Goal: Information Seeking & Learning: Learn about a topic

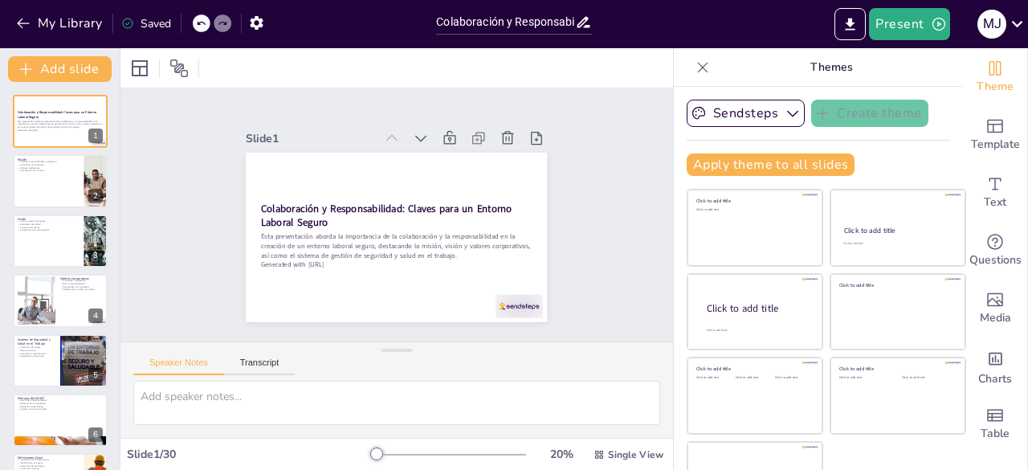
checkbox input "true"
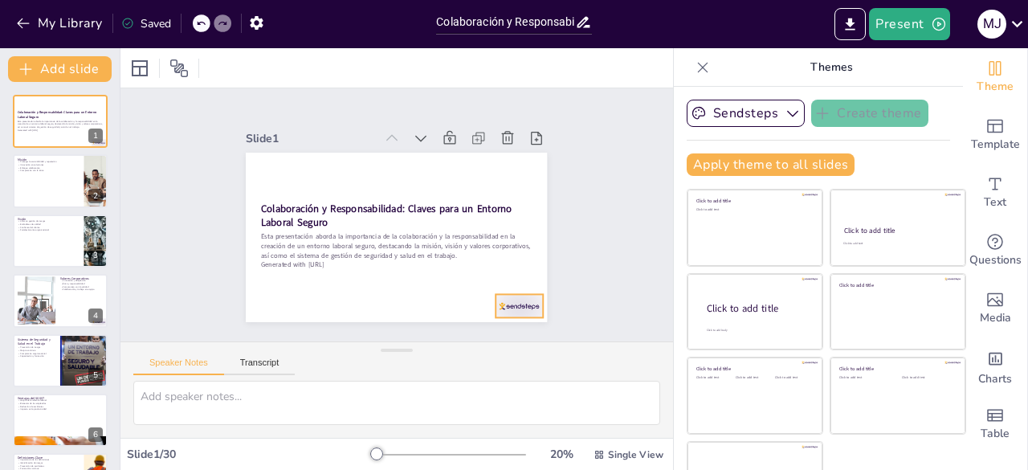
checkbox input "true"
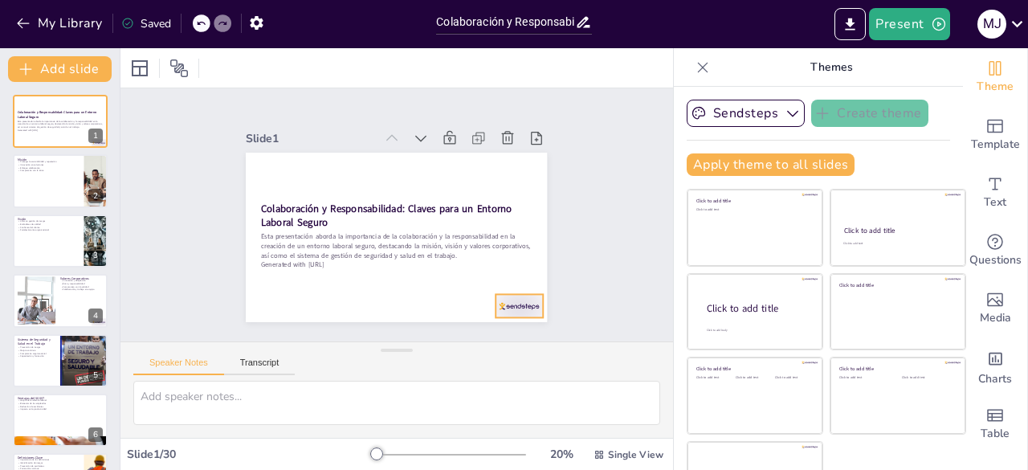
click at [496, 302] on div at bounding box center [519, 305] width 47 height 23
checkbox input "true"
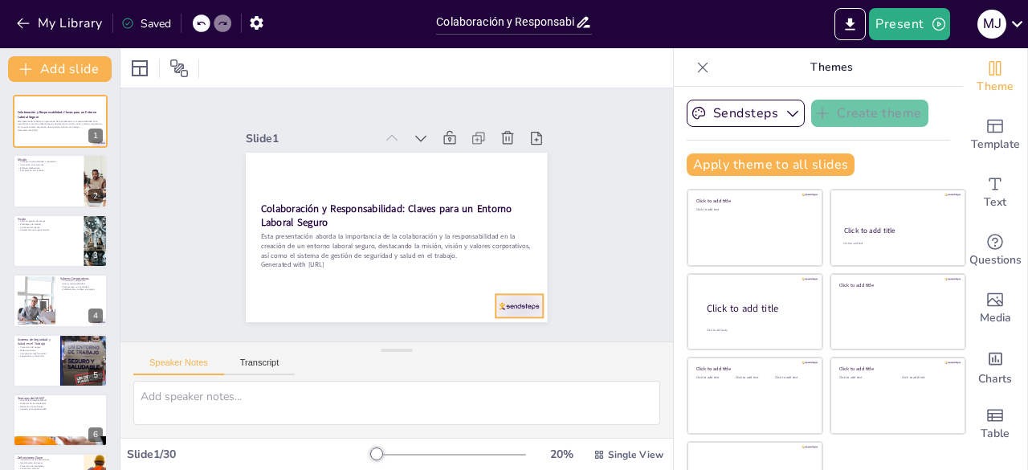
checkbox input "true"
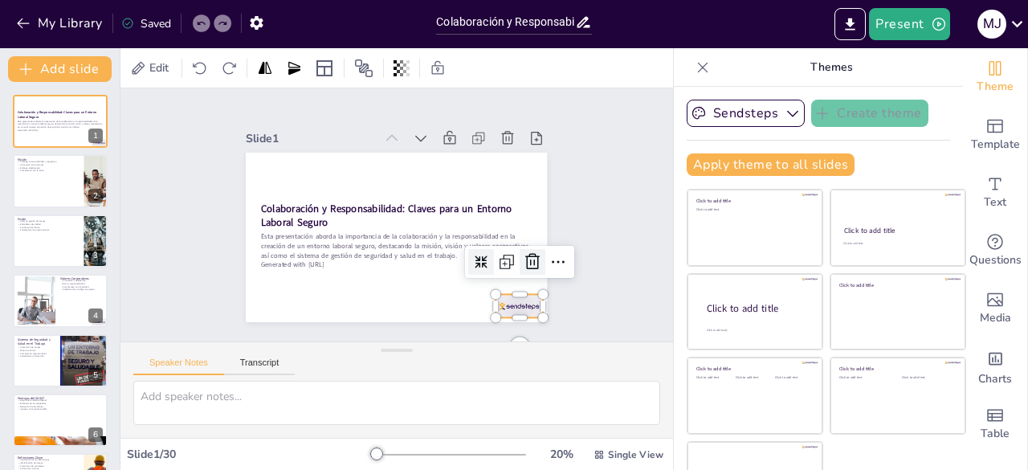
checkbox input "true"
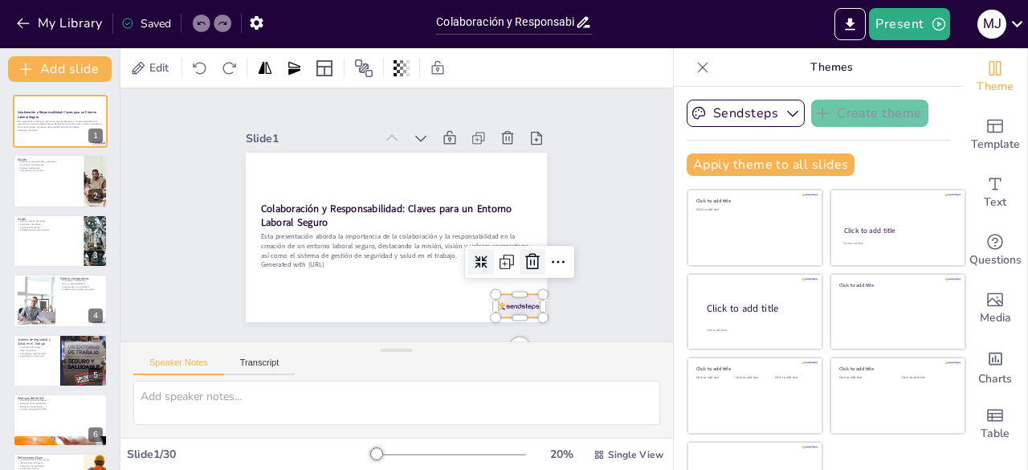
checkbox input "true"
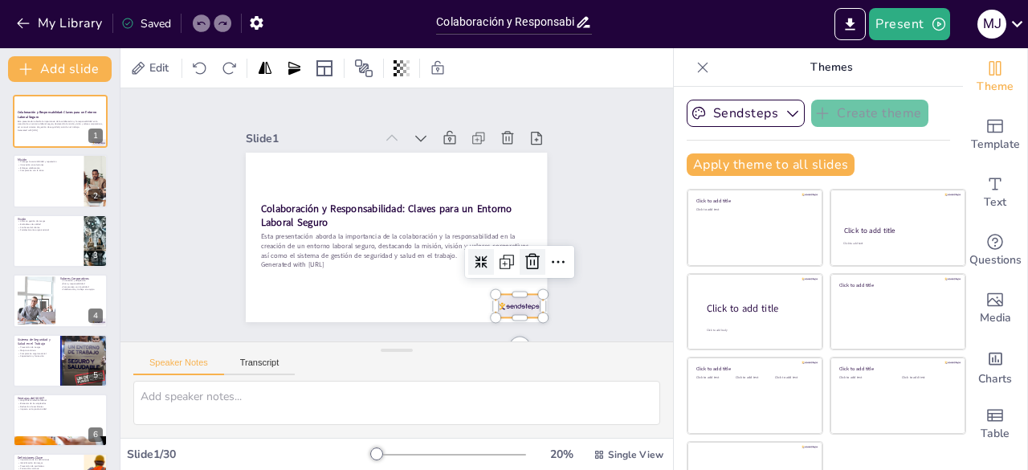
checkbox input "true"
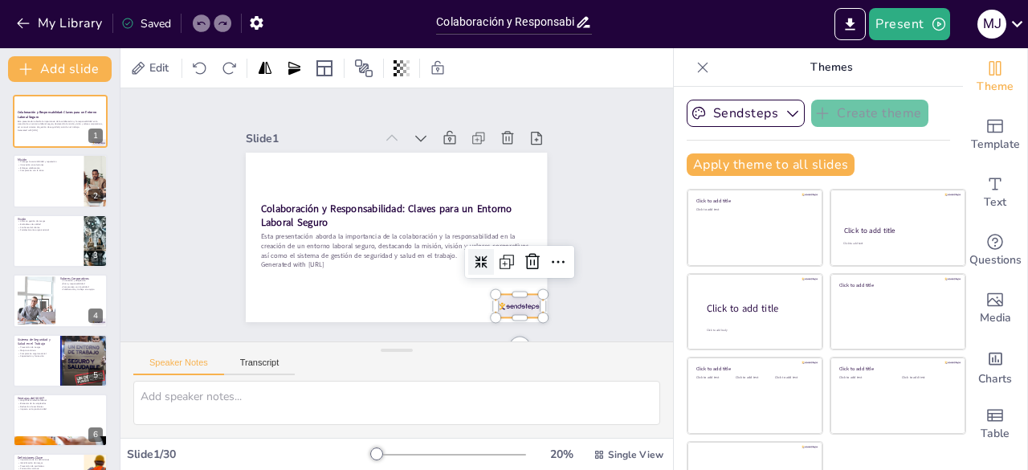
checkbox input "true"
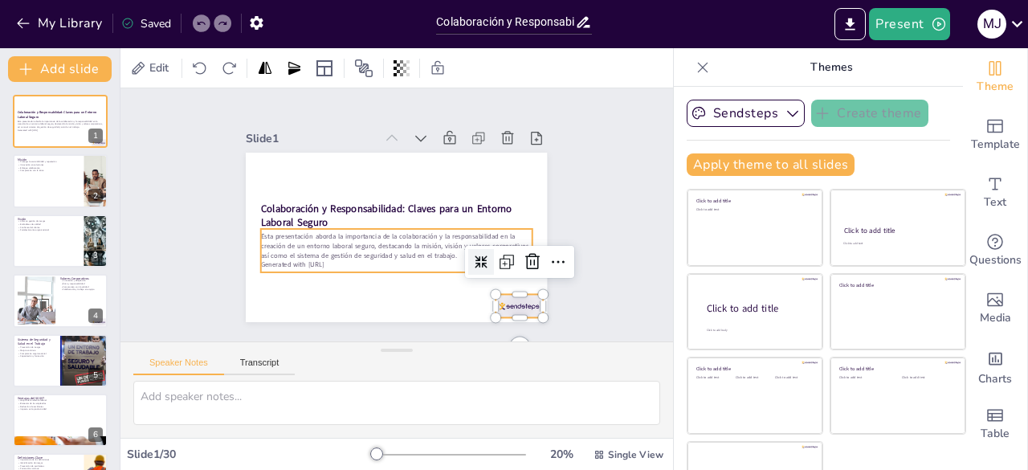
checkbox input "true"
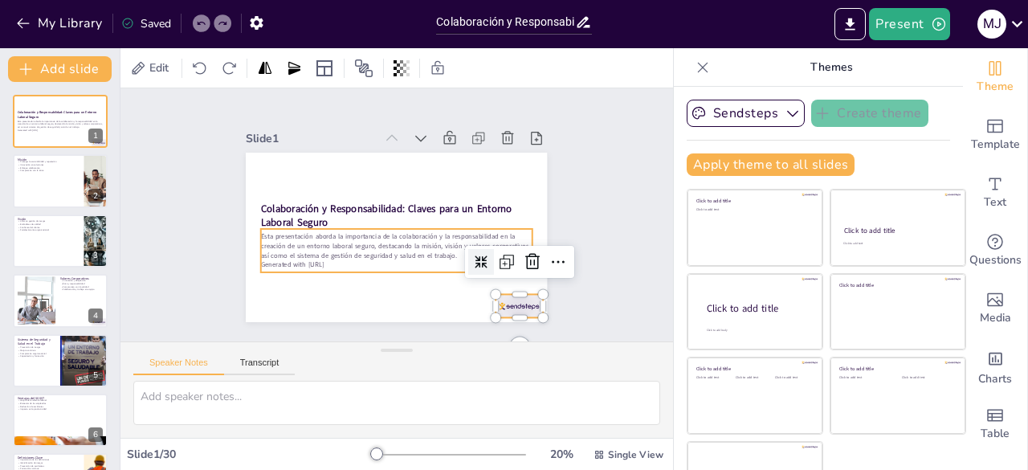
checkbox input "true"
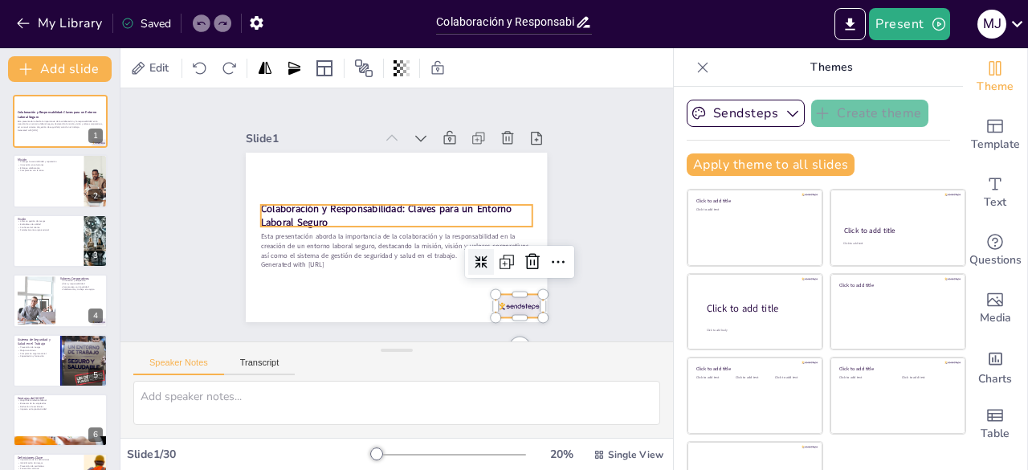
checkbox input "true"
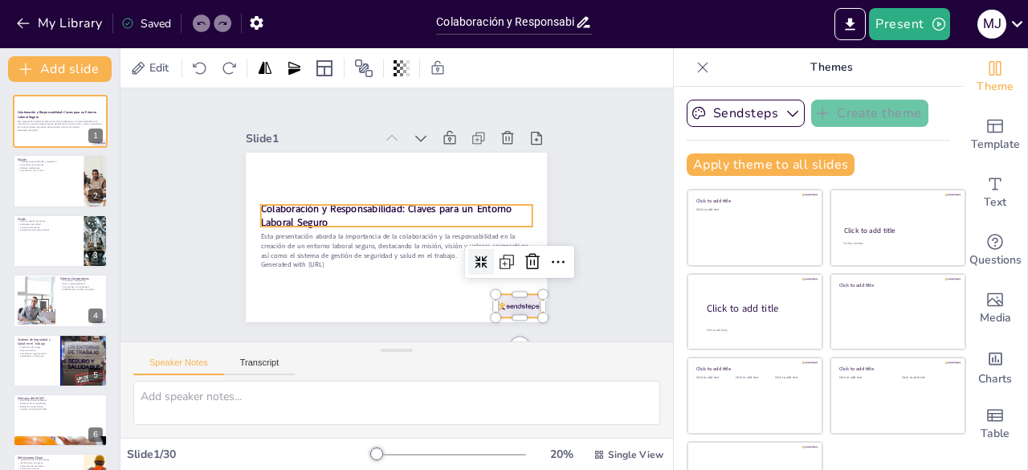
checkbox input "true"
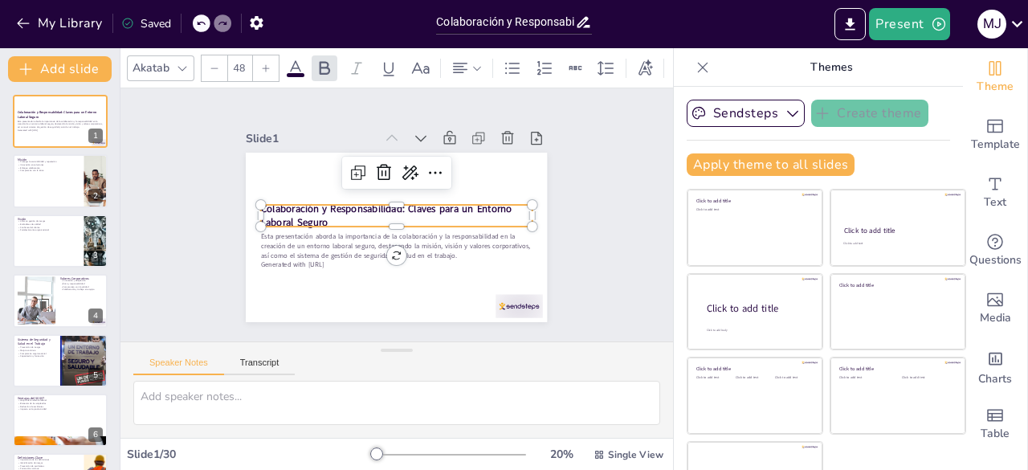
checkbox input "true"
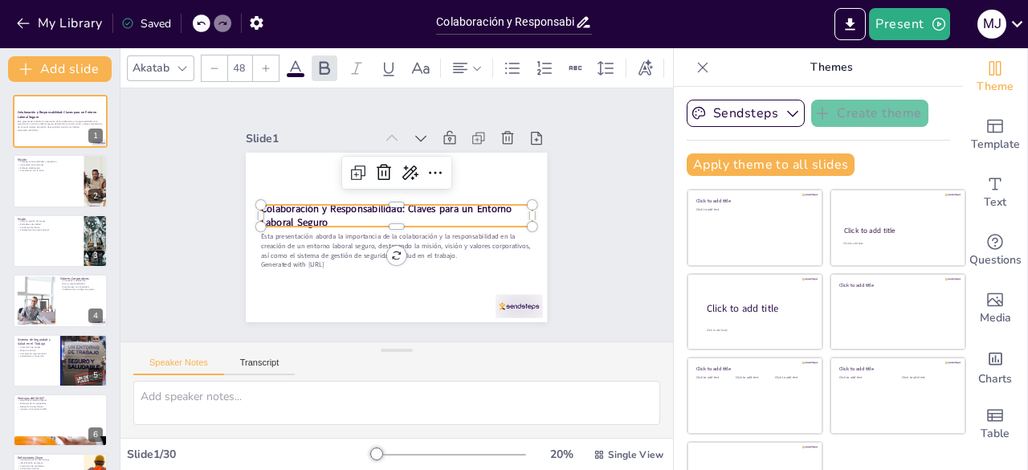
checkbox input "true"
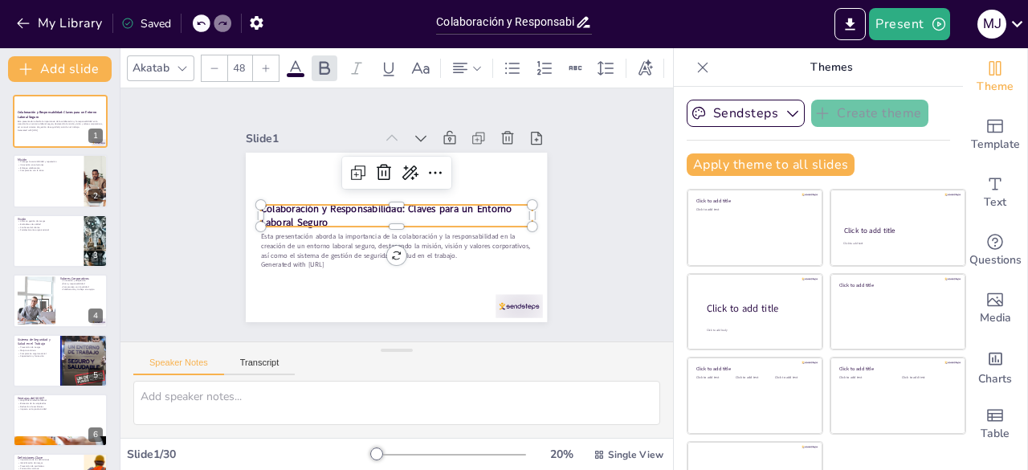
checkbox input "true"
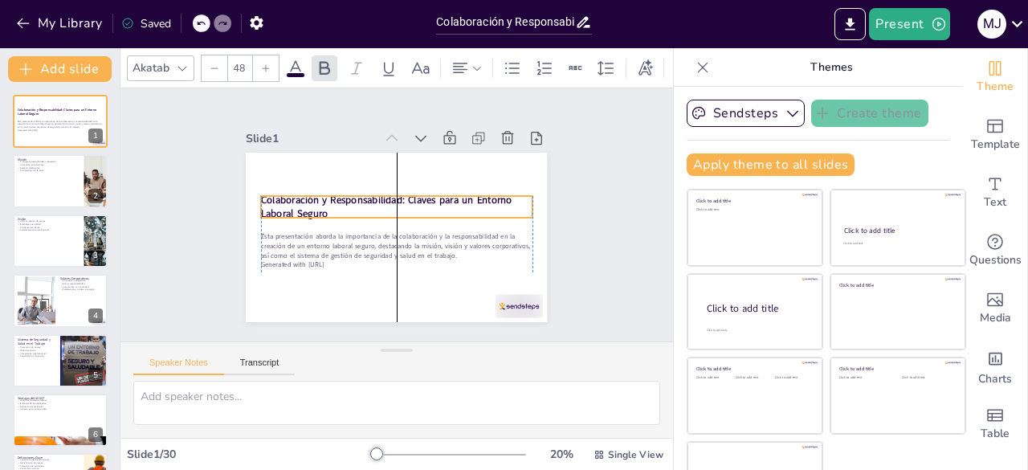
checkbox input "true"
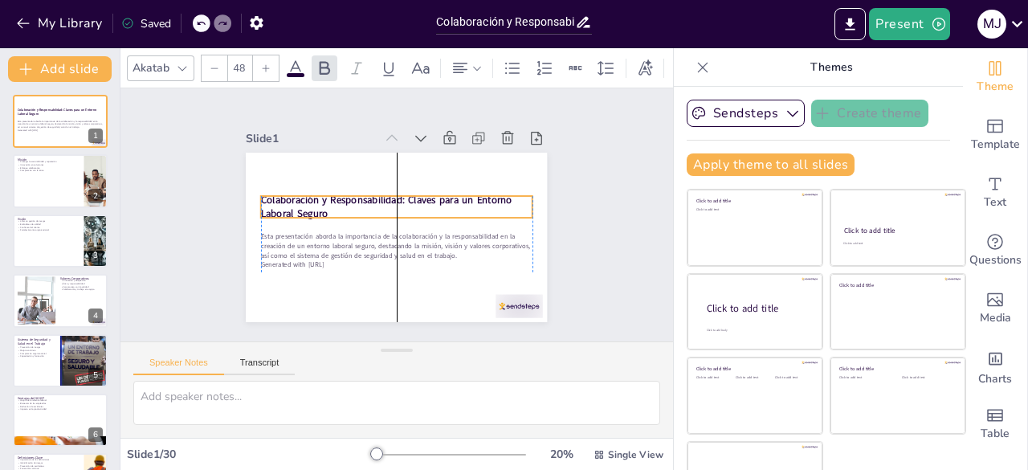
checkbox input "true"
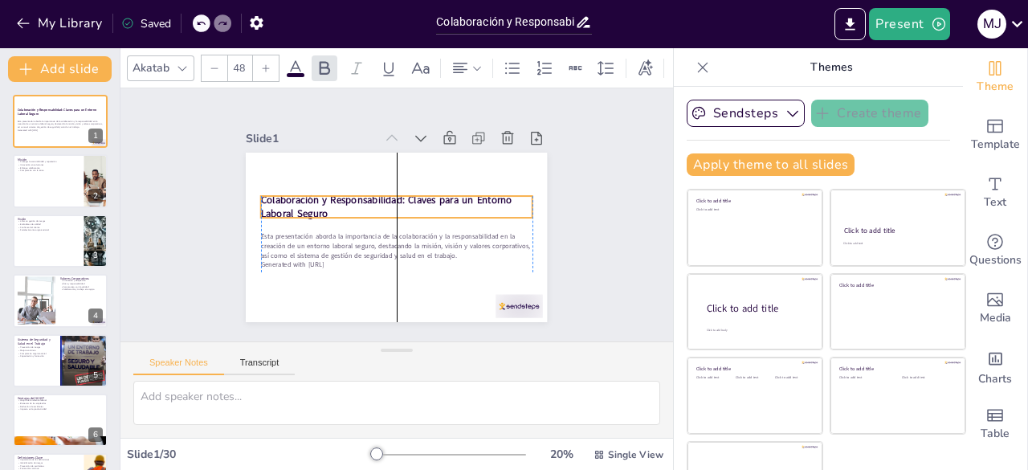
checkbox input "true"
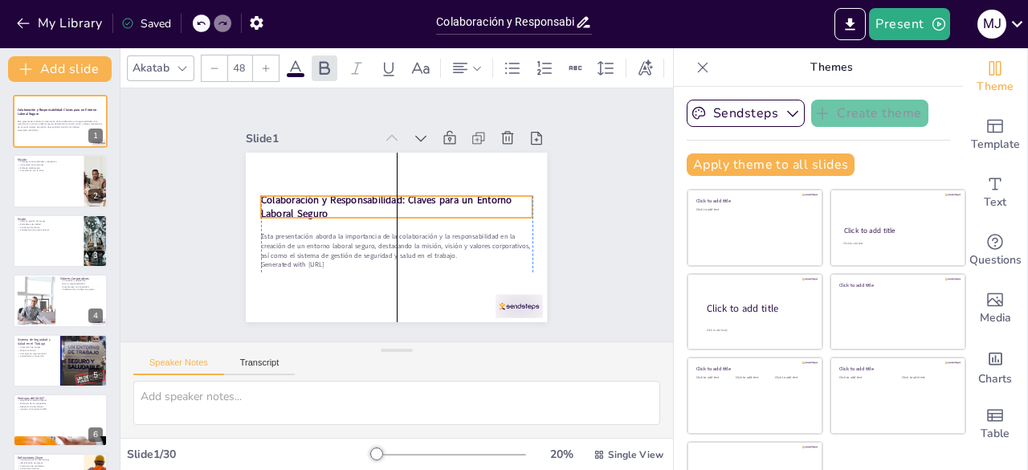
checkbox input "true"
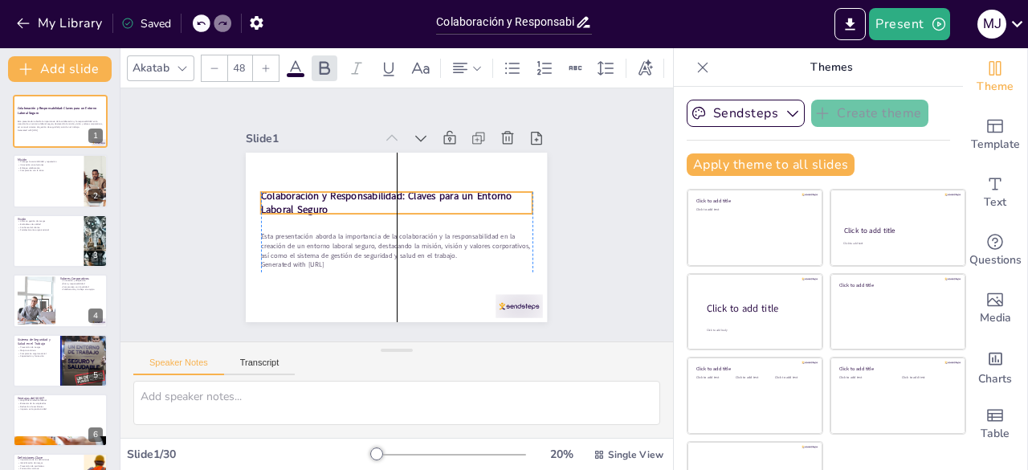
checkbox input "true"
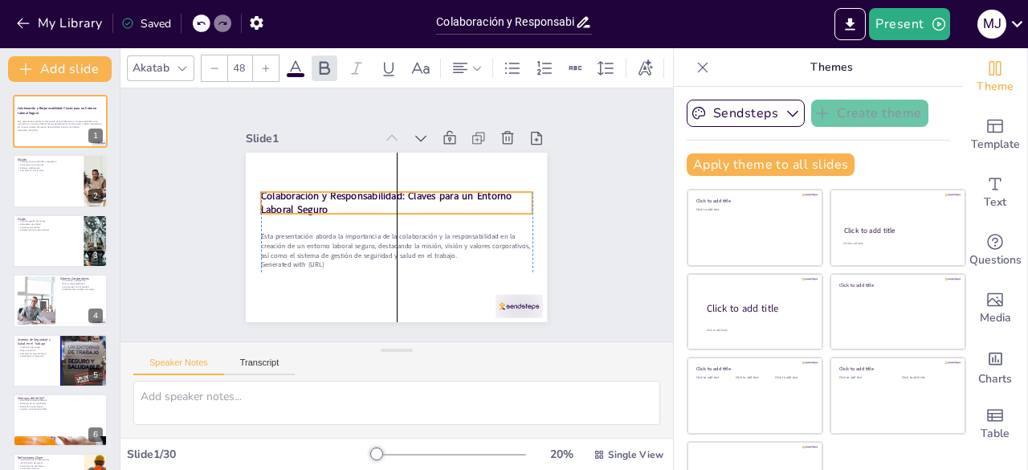
checkbox input "true"
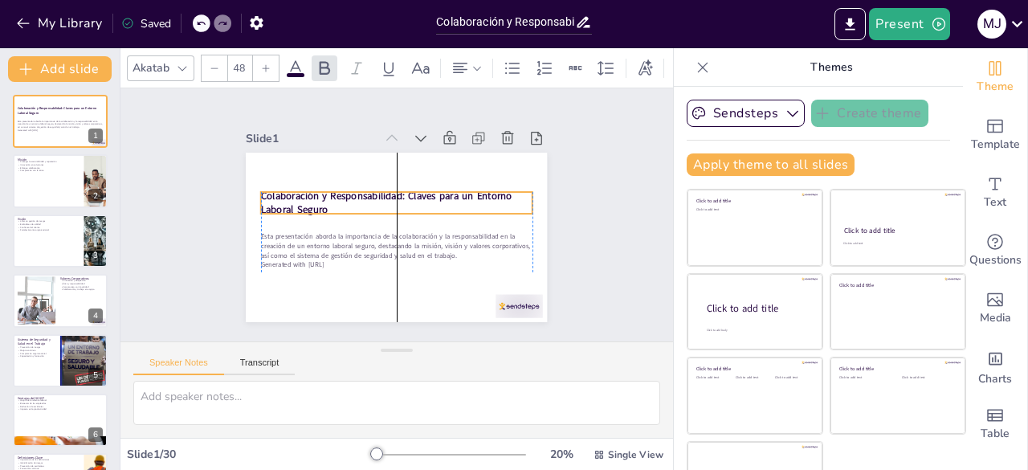
checkbox input "true"
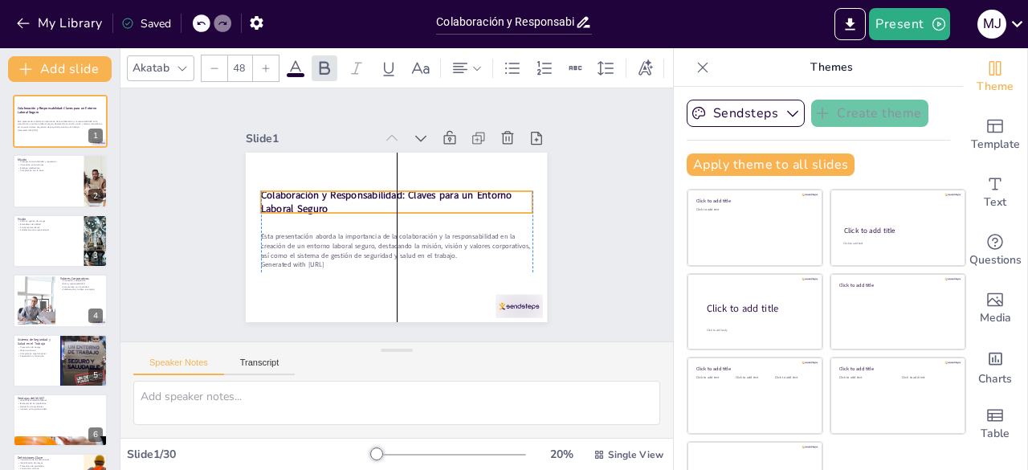
checkbox input "true"
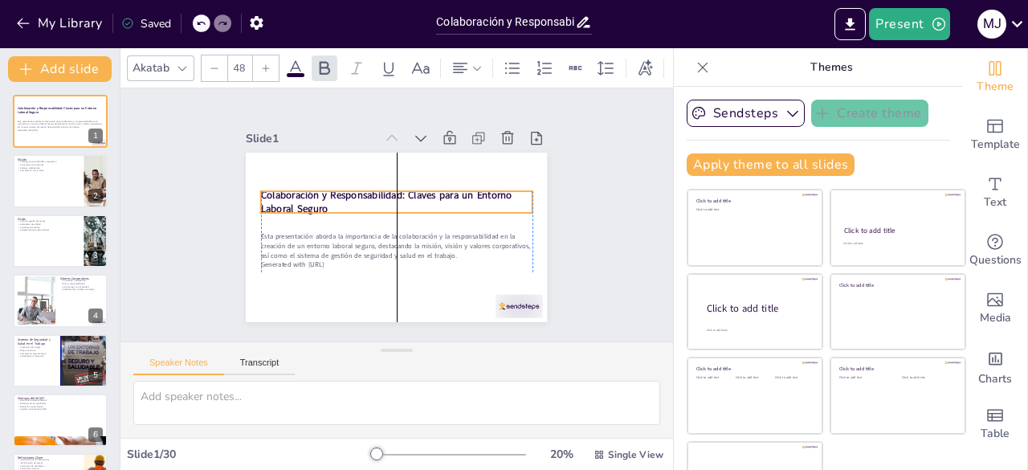
checkbox input "true"
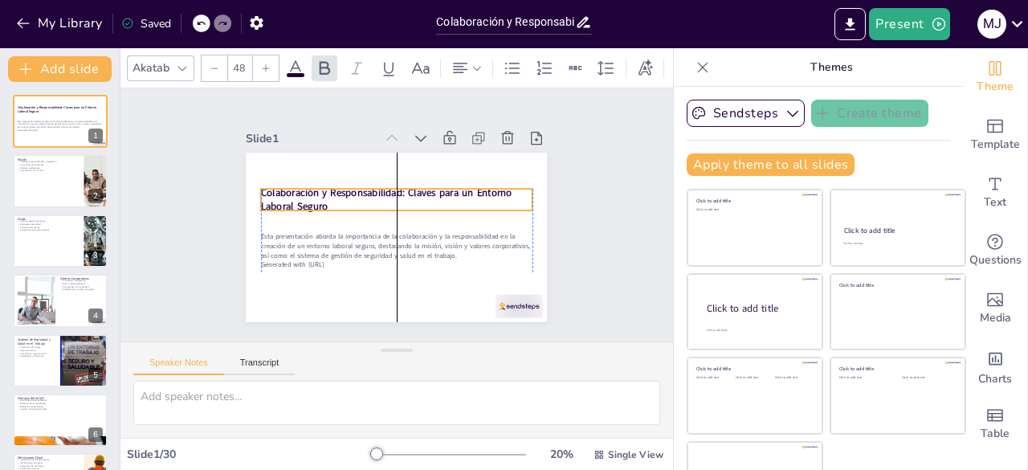
drag, startPoint x: 323, startPoint y: 209, endPoint x: 323, endPoint y: 193, distance: 16.1
click at [323, 193] on strong "Colaboración y Responsabilidad: Claves para un Entorno Laboral Seguro" at bounding box center [386, 200] width 251 height 28
checkbox input "true"
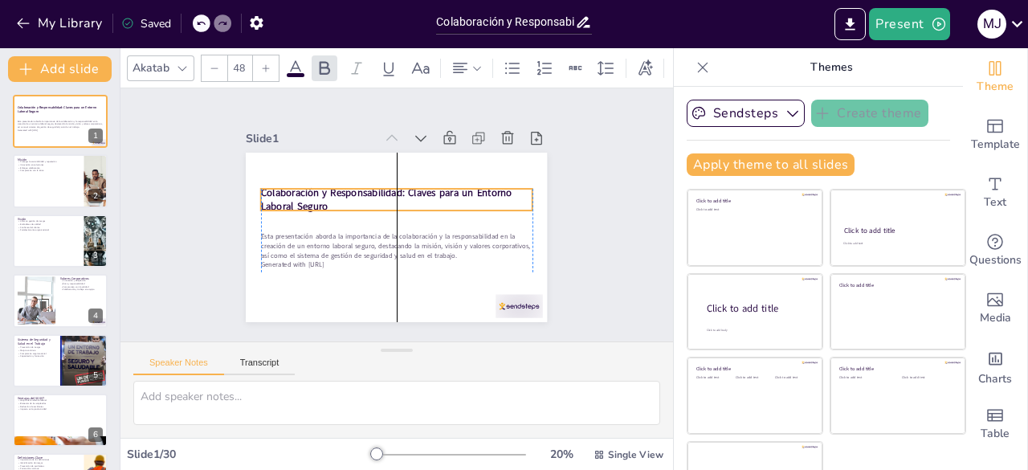
checkbox input "true"
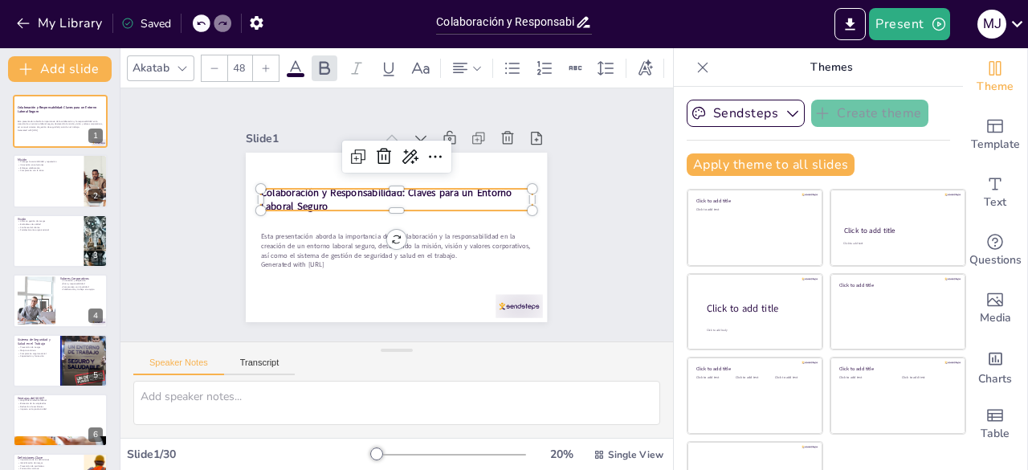
checkbox input "true"
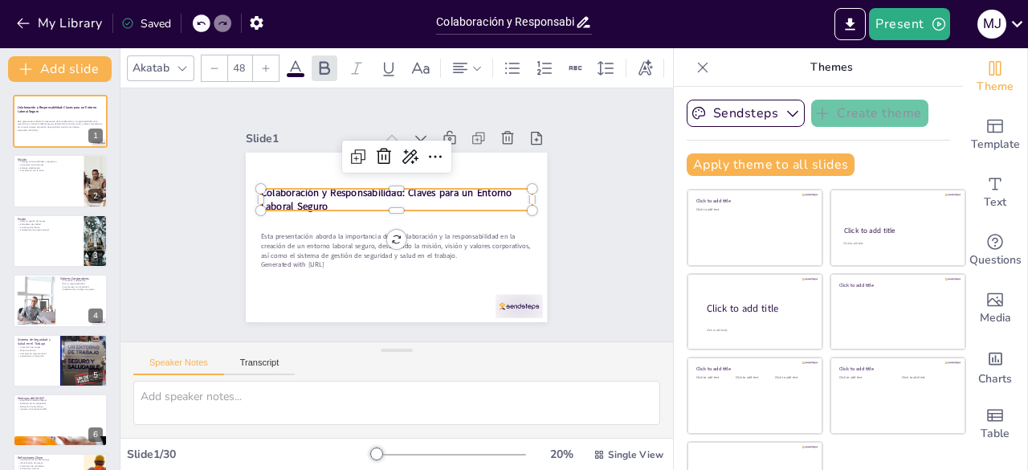
checkbox input "true"
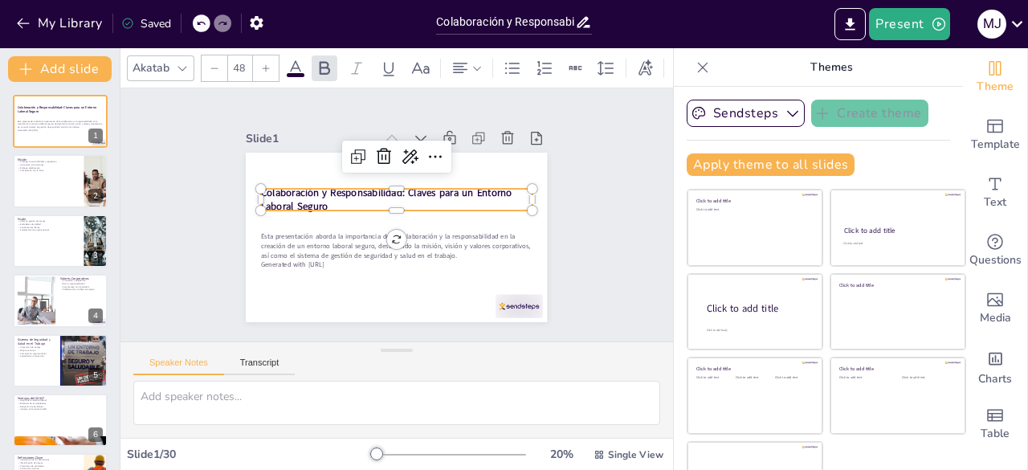
checkbox input "true"
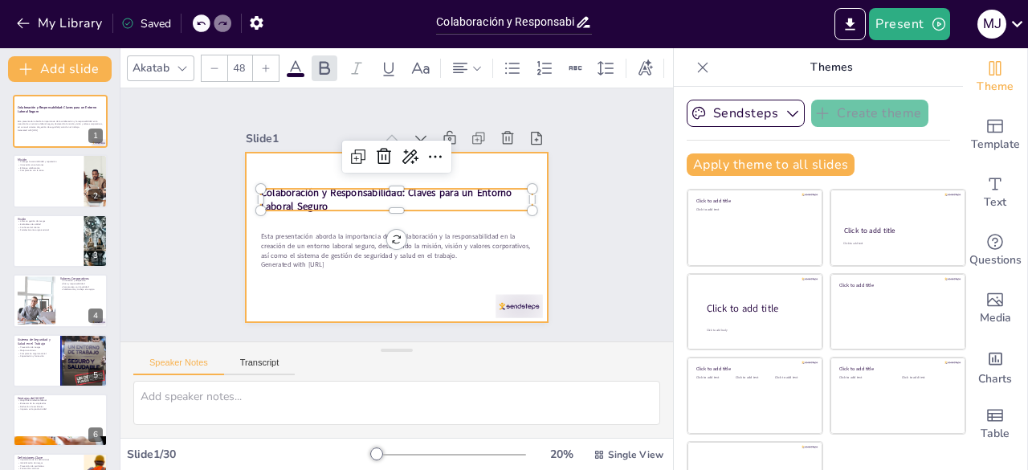
checkbox input "true"
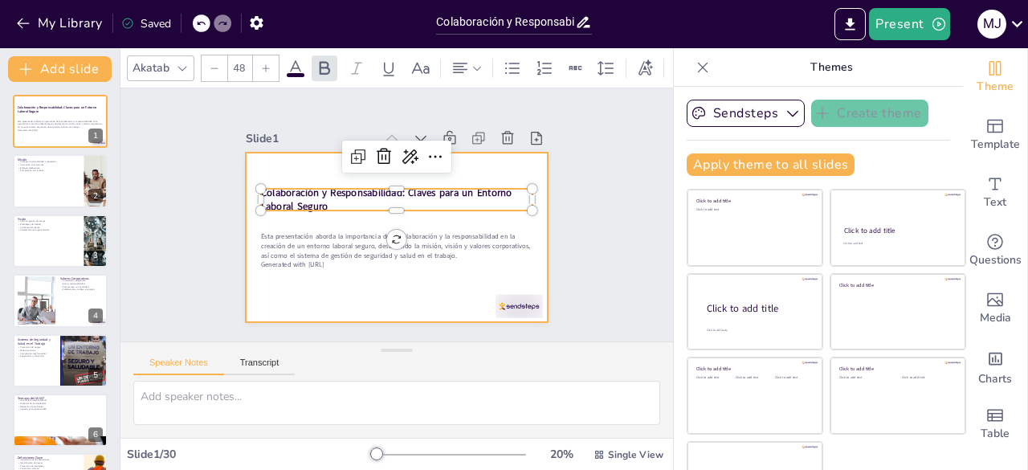
checkbox input "true"
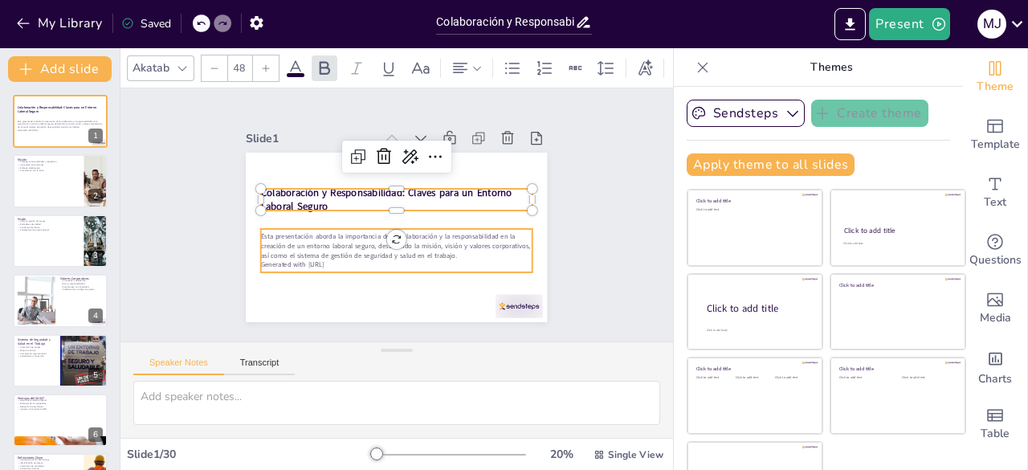
checkbox input "true"
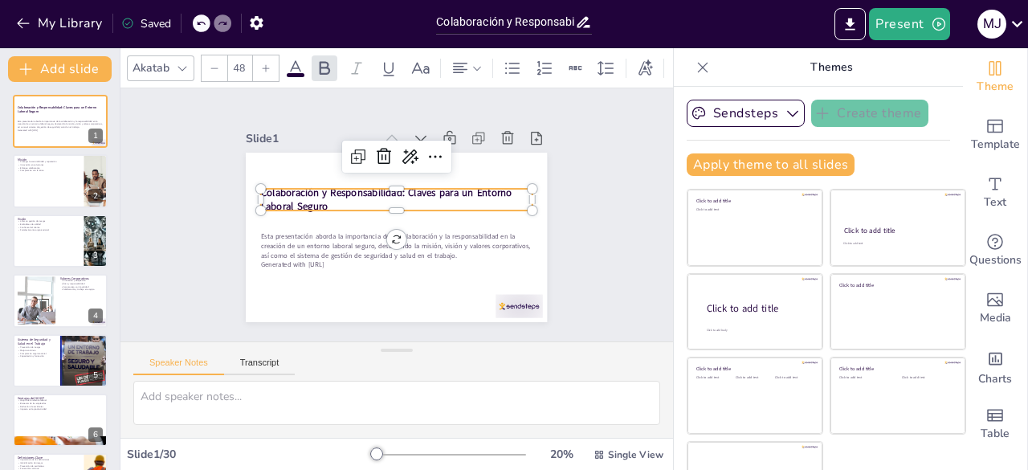
checkbox input "true"
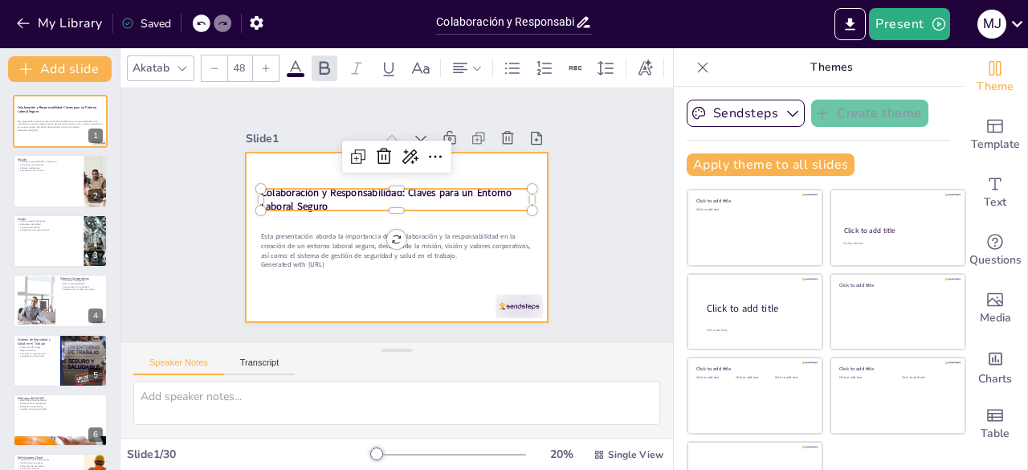
checkbox input "true"
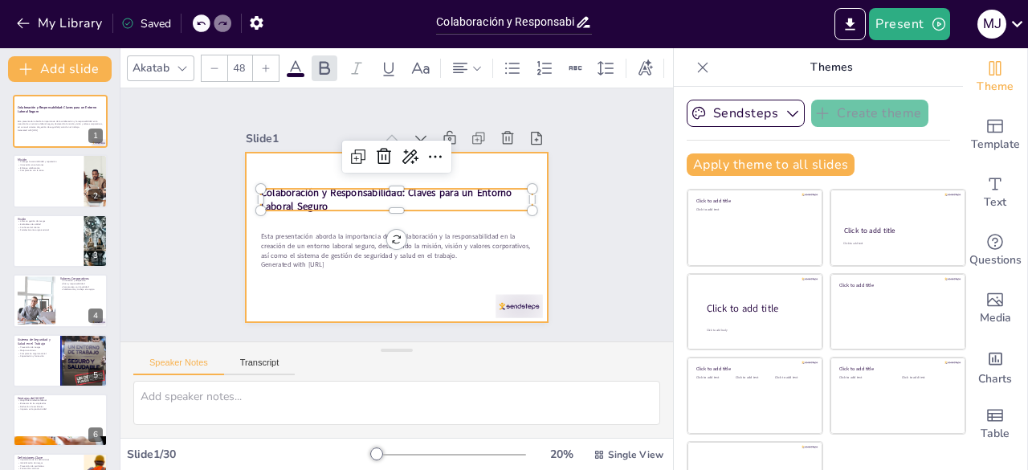
checkbox input "true"
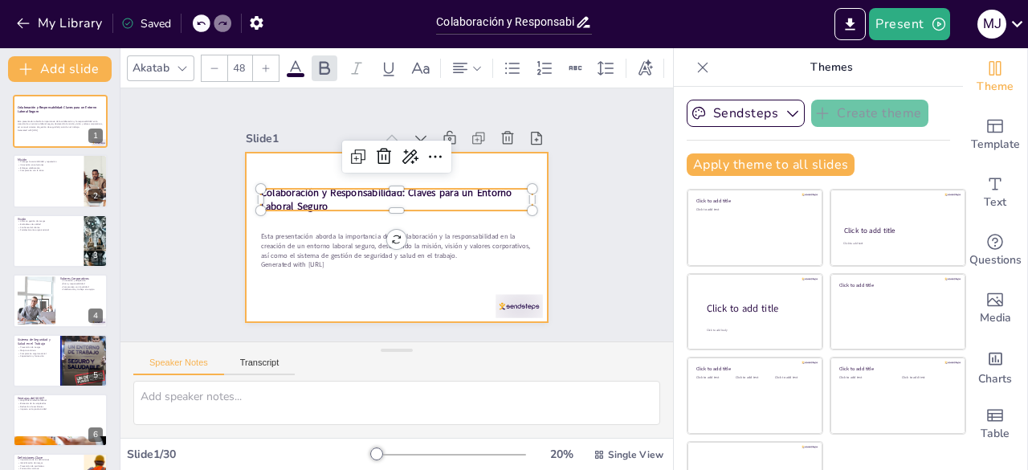
checkbox input "true"
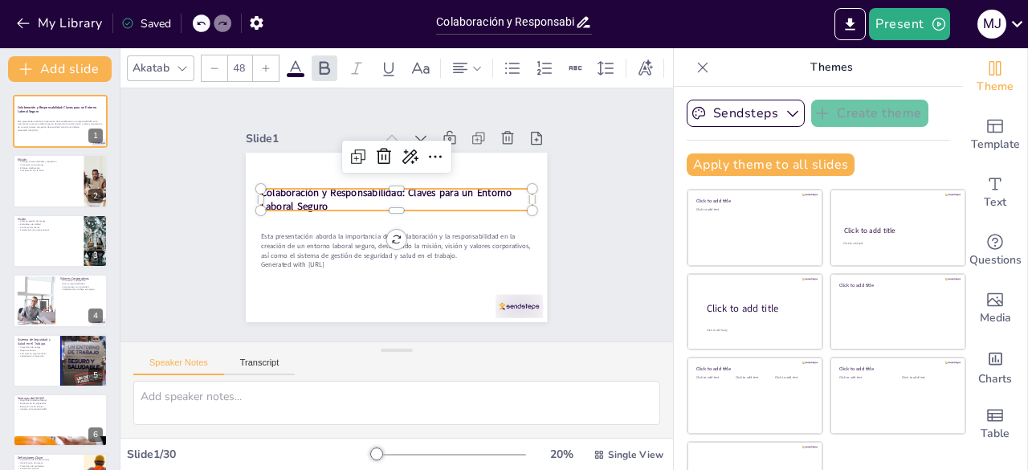
checkbox input "true"
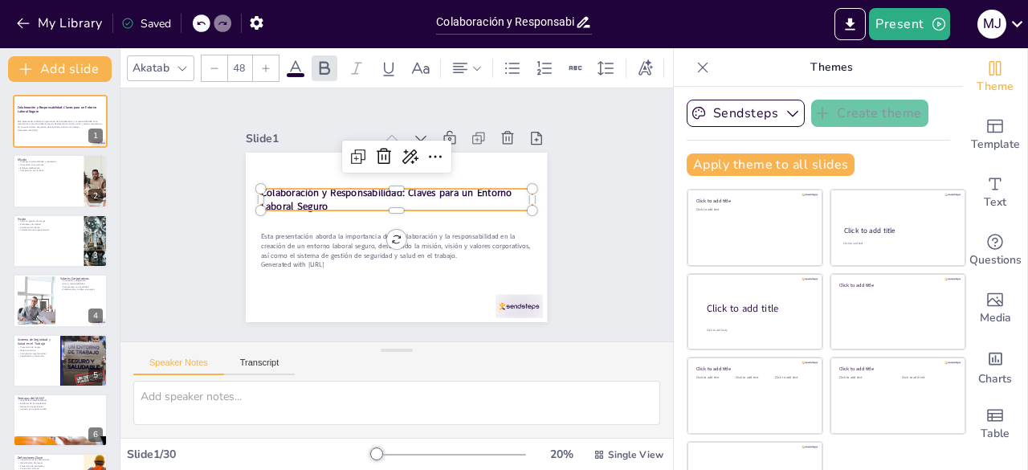
checkbox input "true"
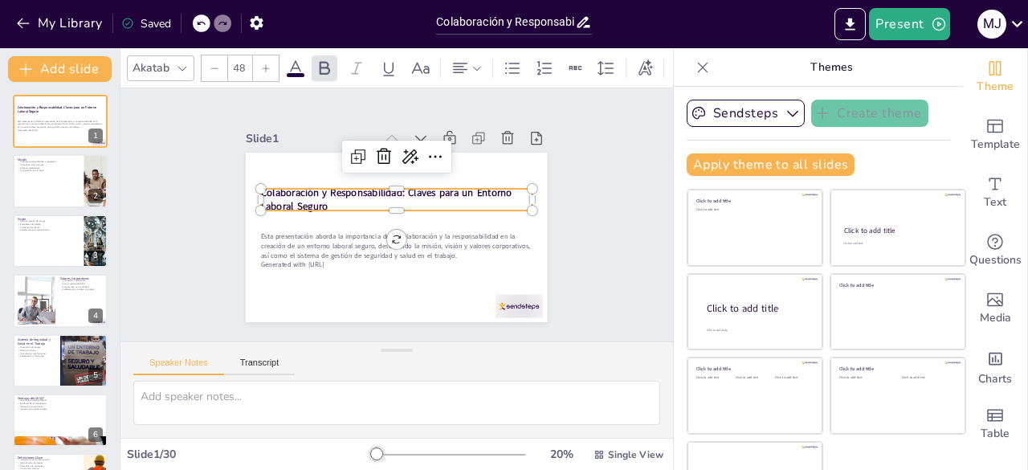
checkbox input "true"
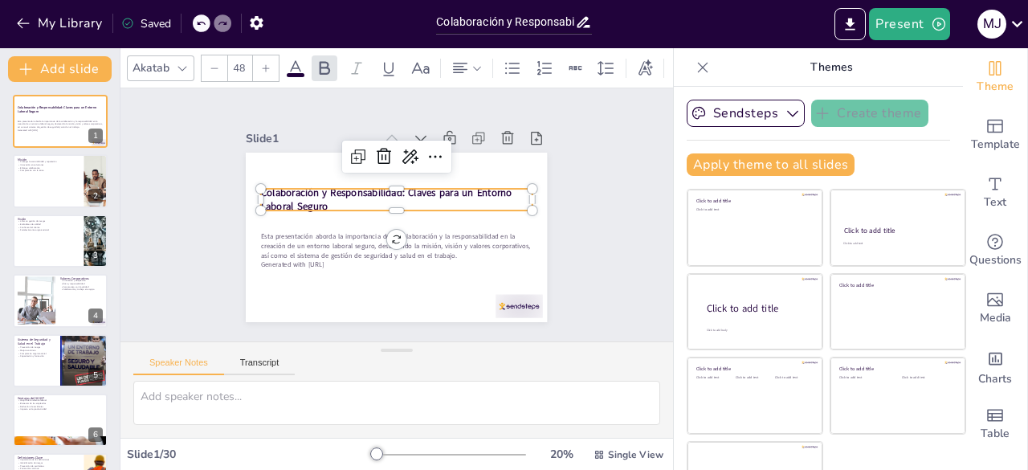
checkbox input "true"
